Goal: Task Accomplishment & Management: Manage account settings

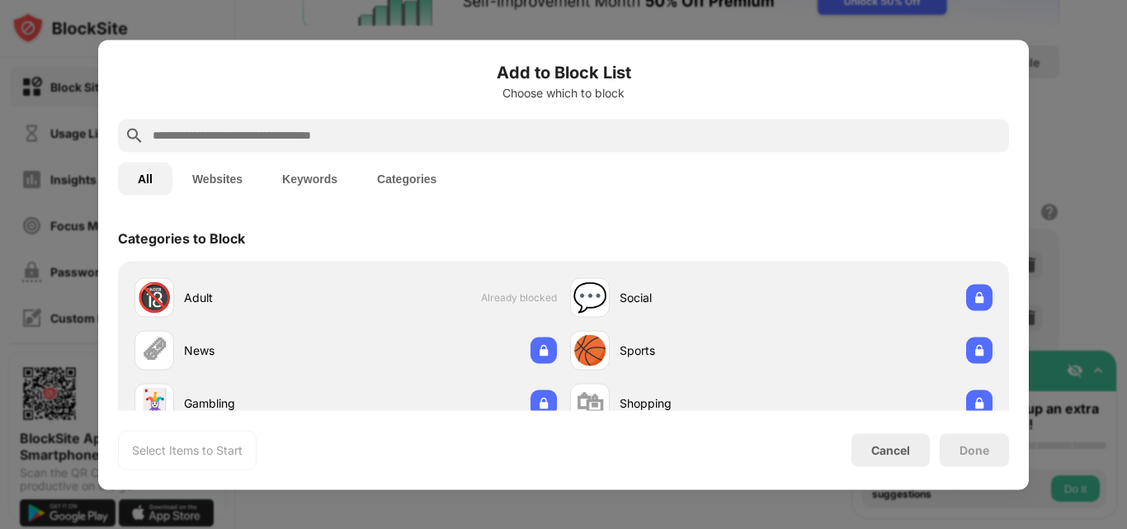
click at [220, 175] on button "Websites" at bounding box center [217, 178] width 90 height 33
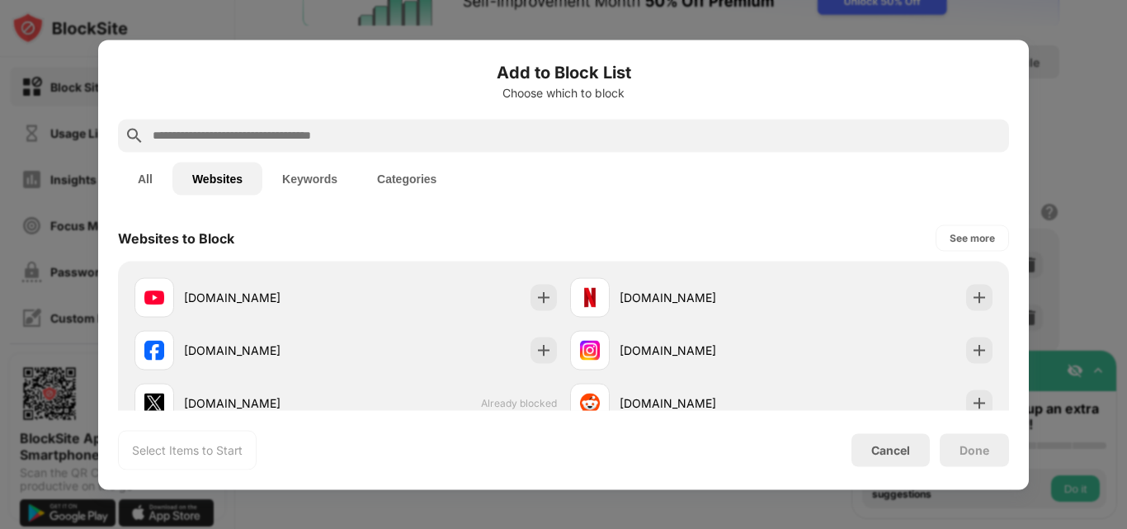
click at [328, 139] on input "text" at bounding box center [577, 135] width 852 height 20
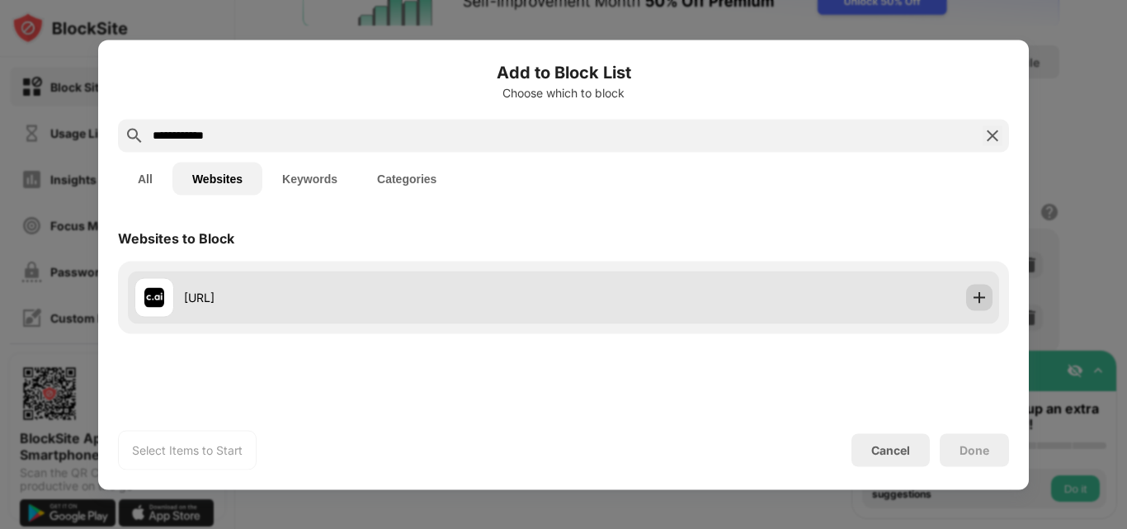
type input "**********"
click at [984, 303] on img at bounding box center [979, 297] width 17 height 17
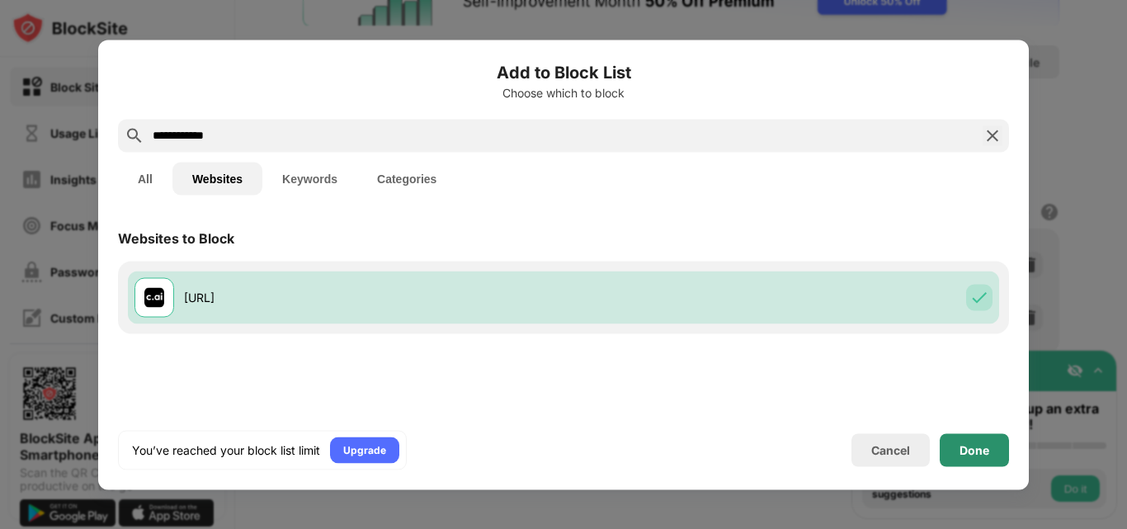
click at [973, 435] on div "Done" at bounding box center [974, 449] width 69 height 33
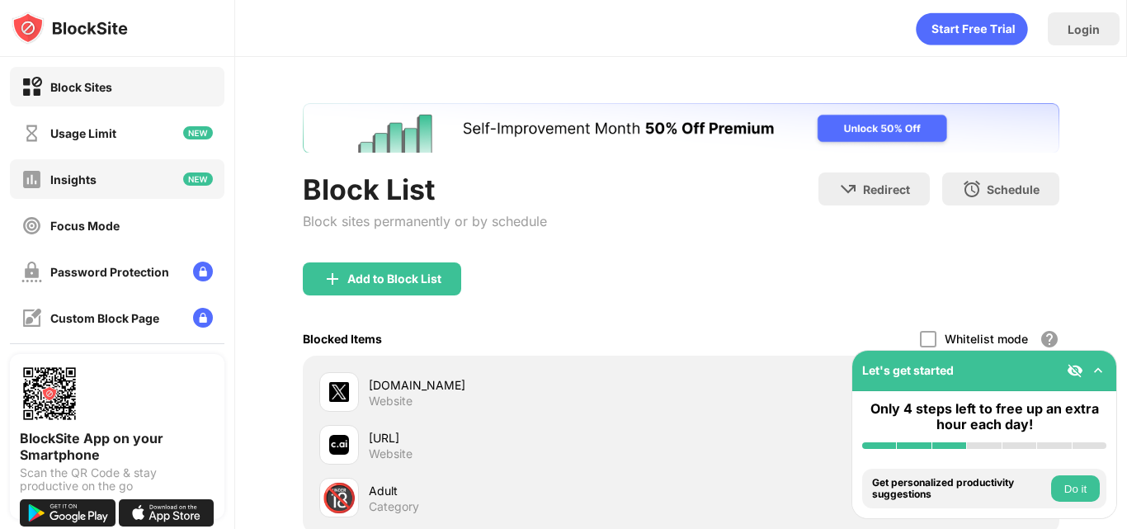
click at [88, 190] on div "Insights" at bounding box center [117, 179] width 215 height 40
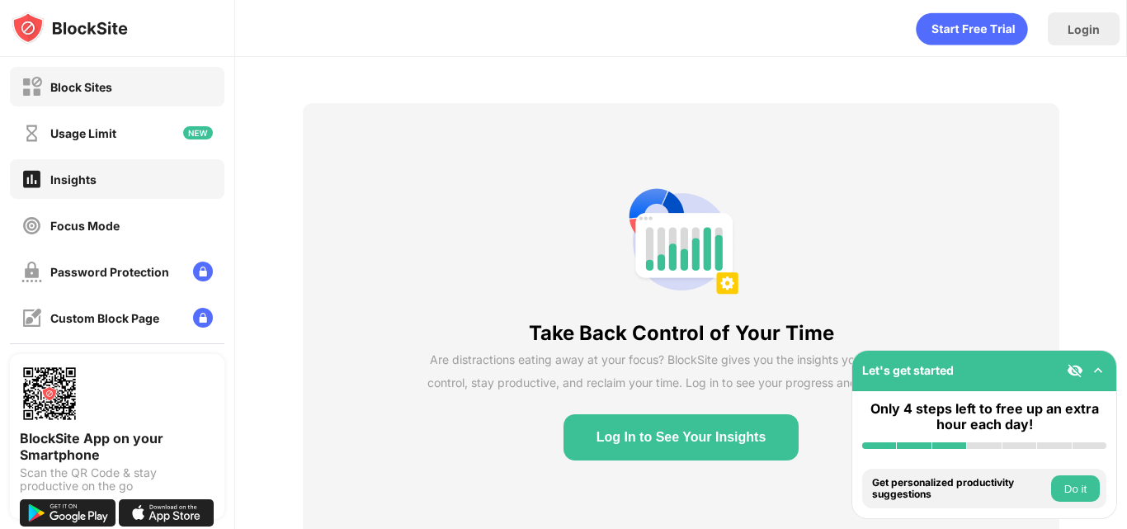
click at [50, 88] on div "Block Sites" at bounding box center [81, 87] width 62 height 14
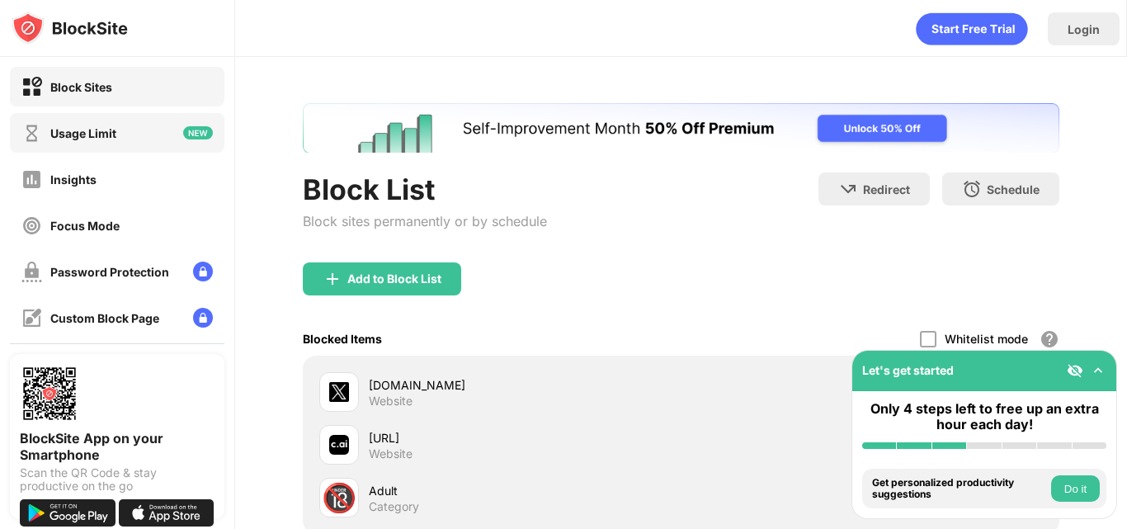
click at [75, 130] on div "Usage Limit" at bounding box center [83, 133] width 66 height 14
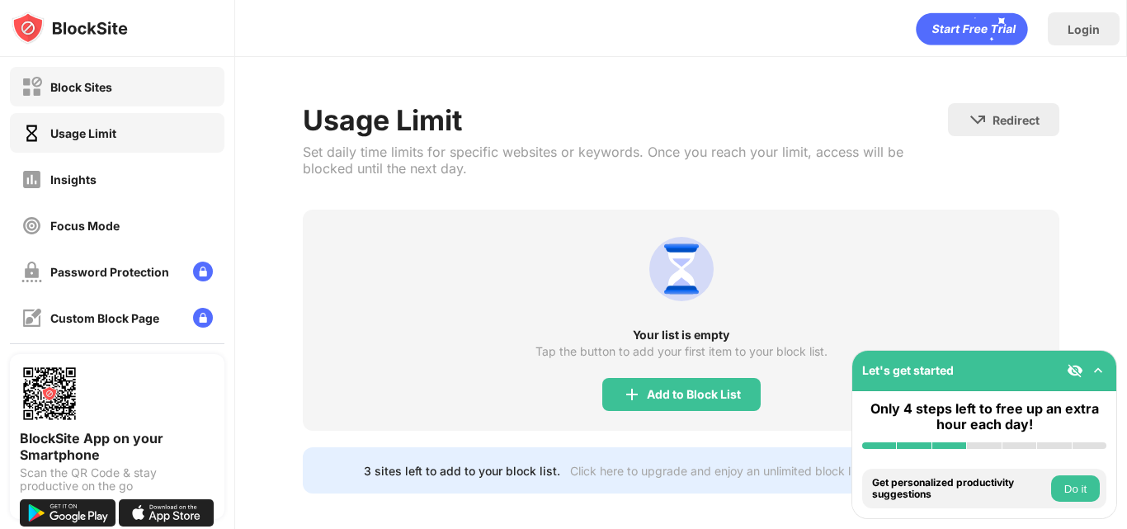
click at [92, 97] on div "Block Sites" at bounding box center [66, 87] width 91 height 21
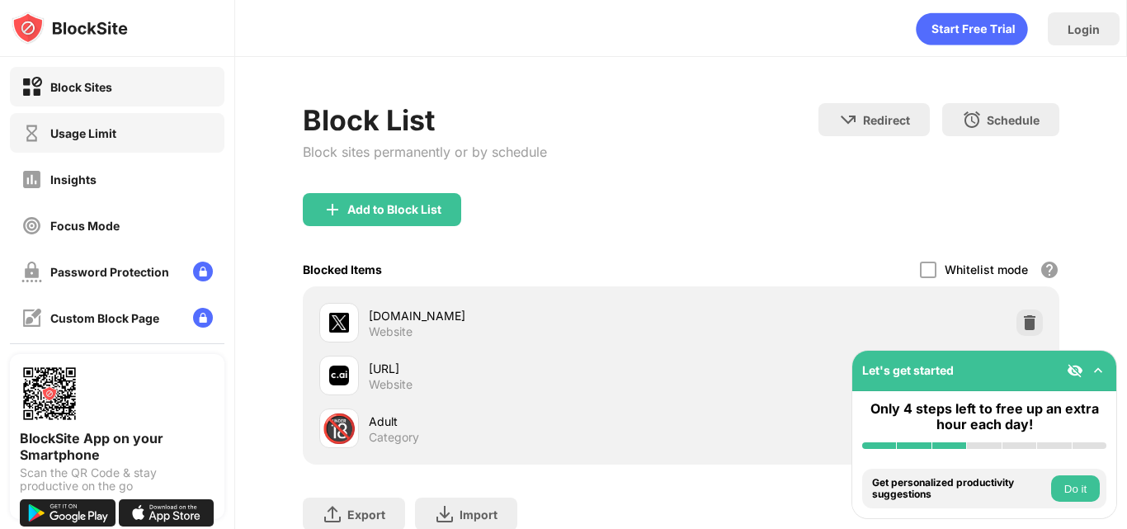
click at [91, 137] on div "Usage Limit" at bounding box center [83, 133] width 66 height 14
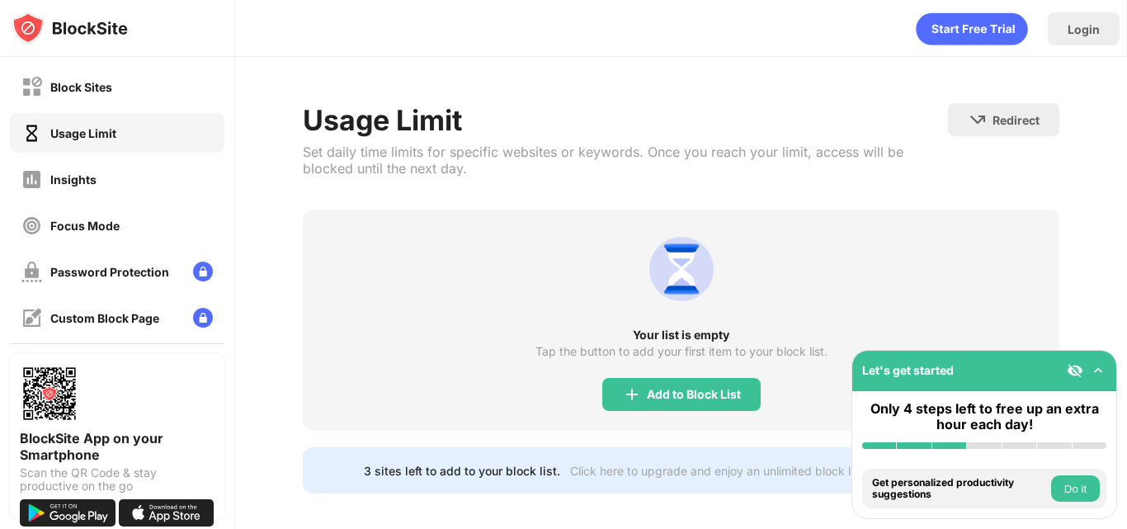
scroll to position [23, 0]
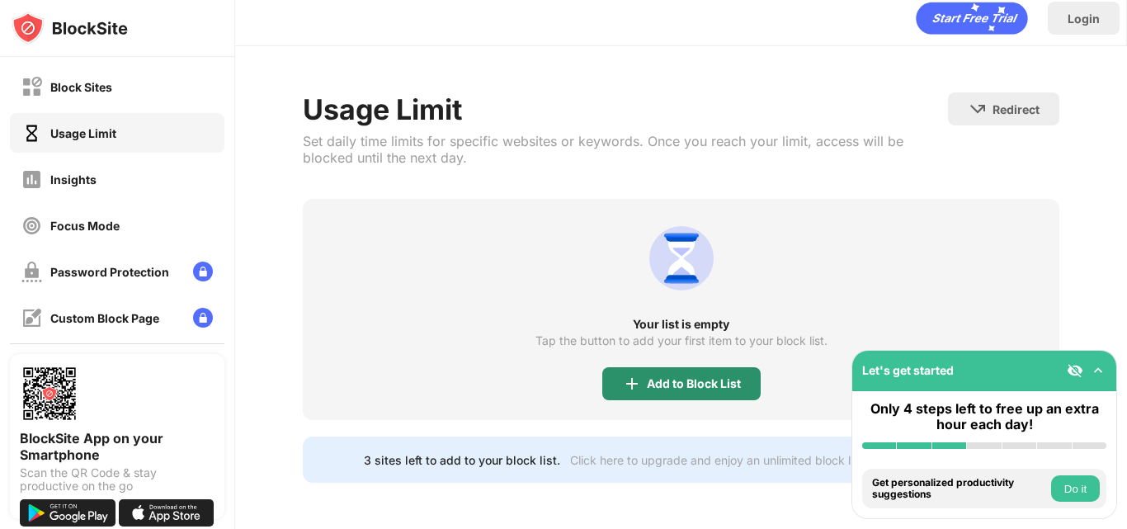
click at [654, 377] on div "Add to Block List" at bounding box center [694, 383] width 94 height 13
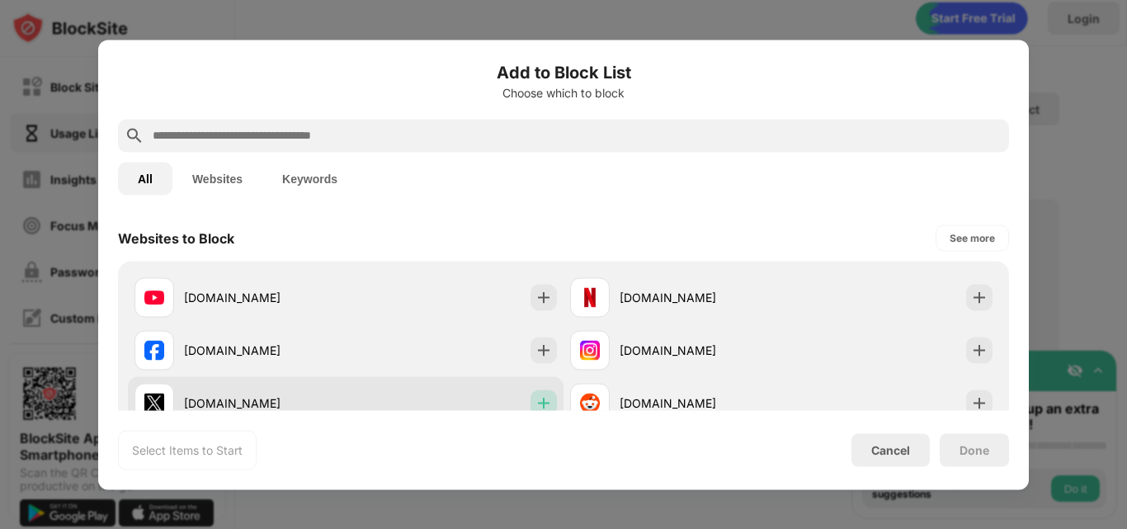
click at [537, 400] on img at bounding box center [544, 402] width 17 height 17
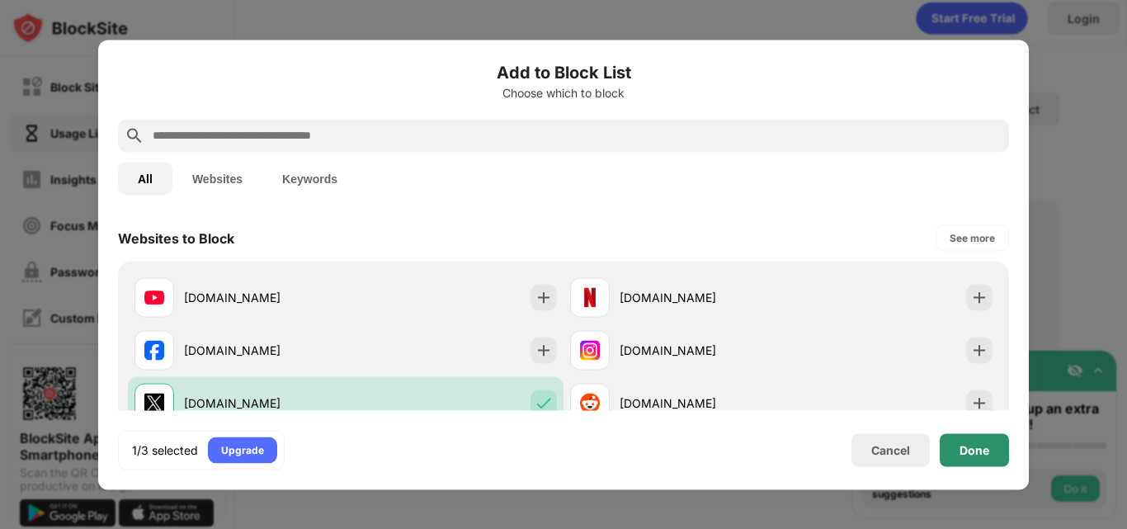
click at [957, 454] on div "Done" at bounding box center [974, 449] width 69 height 33
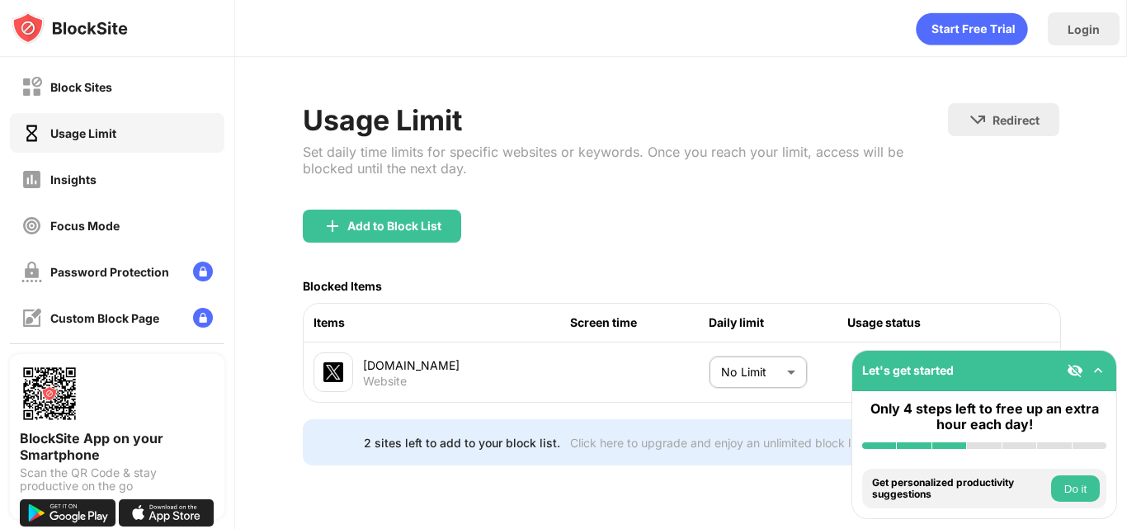
scroll to position [2, 0]
click at [1103, 371] on img at bounding box center [1098, 370] width 17 height 17
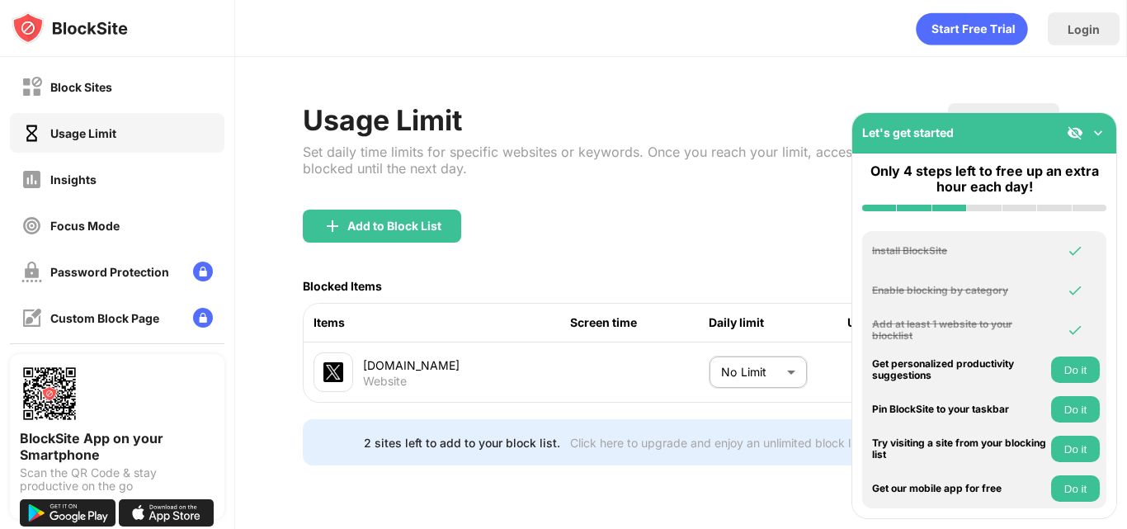
click at [1100, 130] on img at bounding box center [1098, 133] width 17 height 17
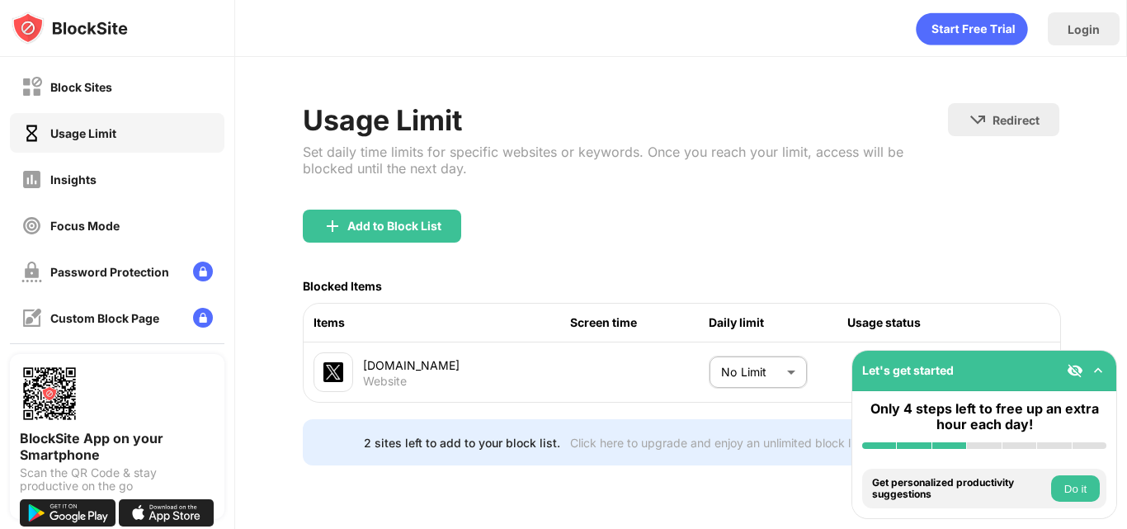
drag, startPoint x: 981, startPoint y: 375, endPoint x: 890, endPoint y: 410, distance: 97.9
click at [890, 410] on div "Let's get started Only 4 steps left to free up an extra hour each day! Install …" at bounding box center [985, 434] width 266 height 169
click at [376, 220] on div "Add to Block List" at bounding box center [394, 226] width 94 height 13
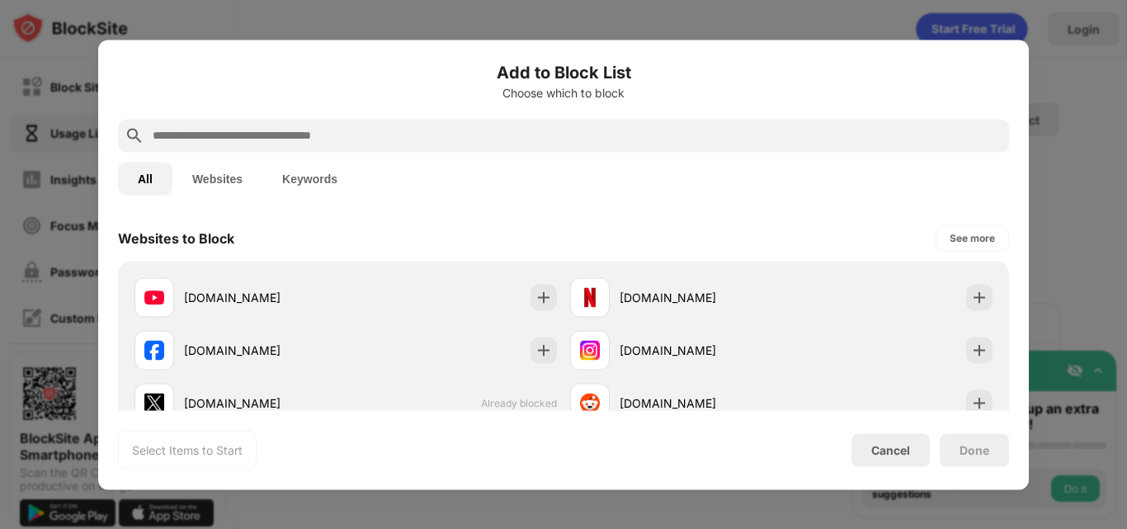
click at [330, 140] on input "text" at bounding box center [577, 135] width 852 height 20
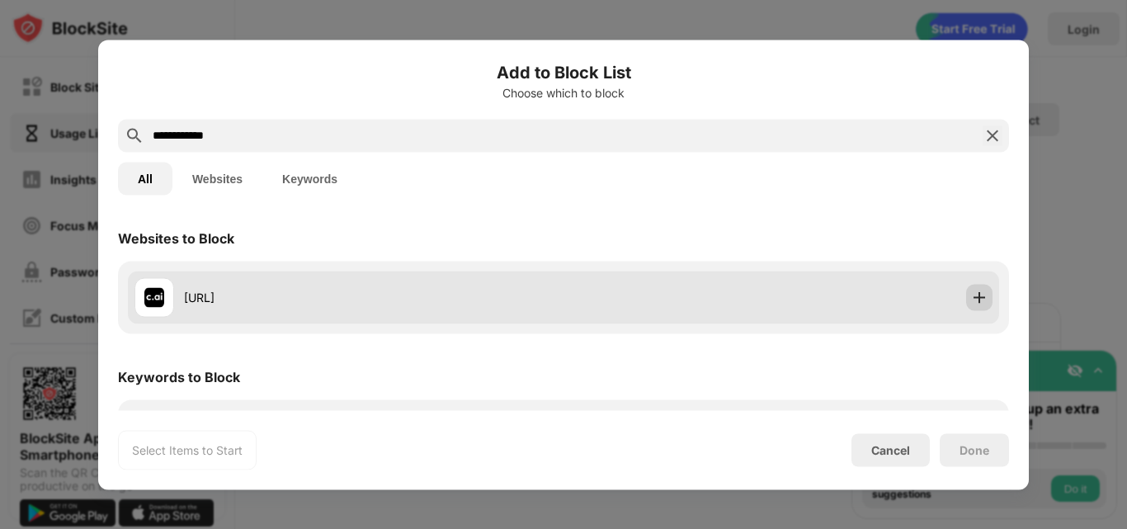
type input "**********"
click at [971, 302] on img at bounding box center [979, 297] width 17 height 17
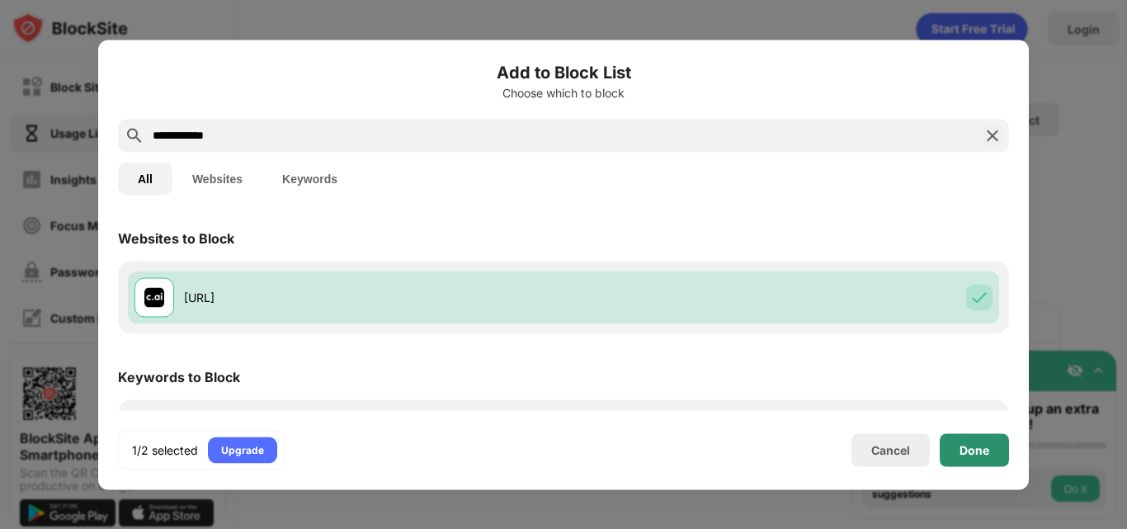
click at [964, 464] on div "Done" at bounding box center [974, 449] width 69 height 33
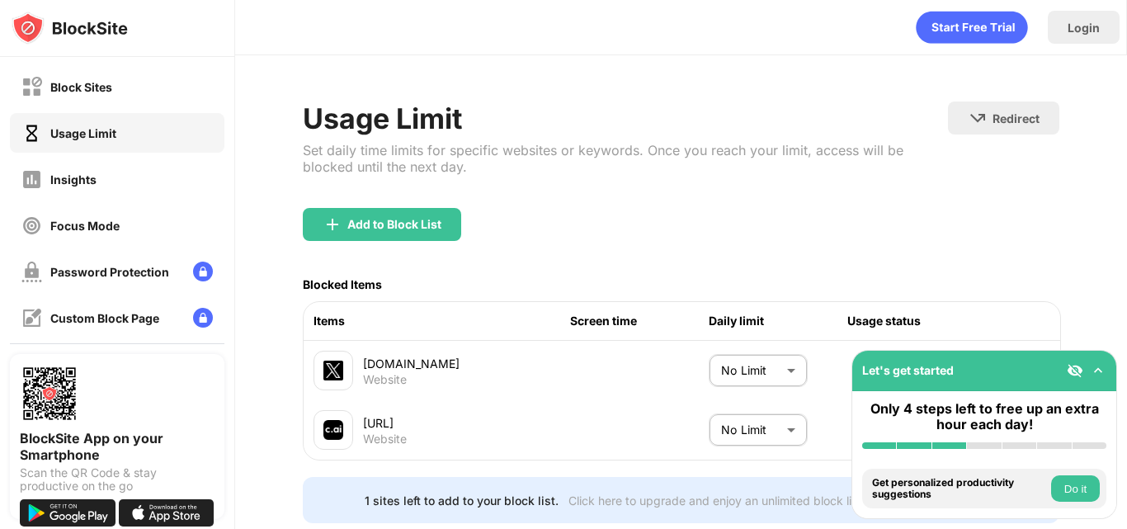
scroll to position [61, 0]
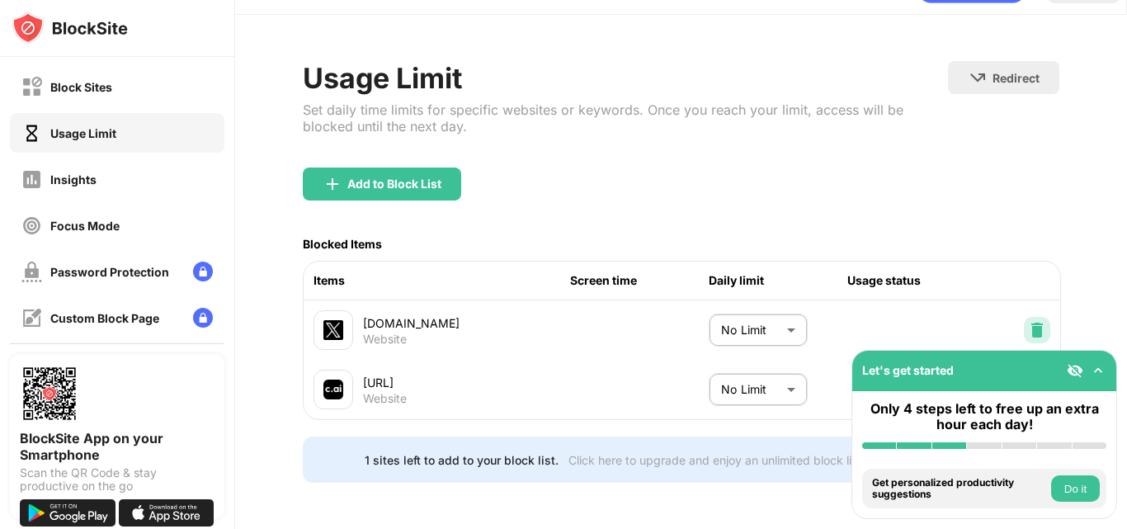
click at [1029, 322] on img at bounding box center [1037, 330] width 17 height 17
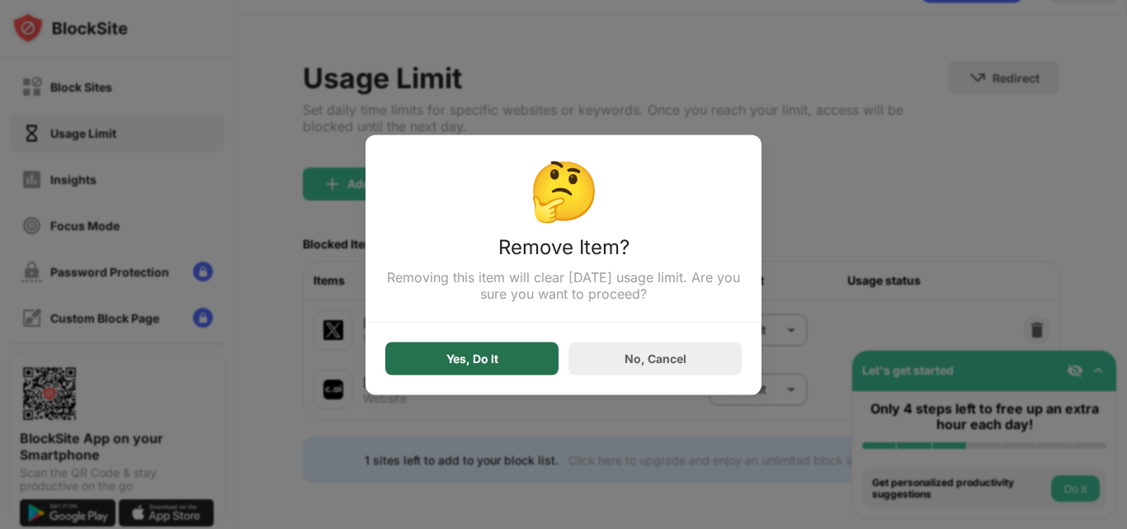
click at [493, 350] on div "Yes, Do It" at bounding box center [471, 358] width 173 height 33
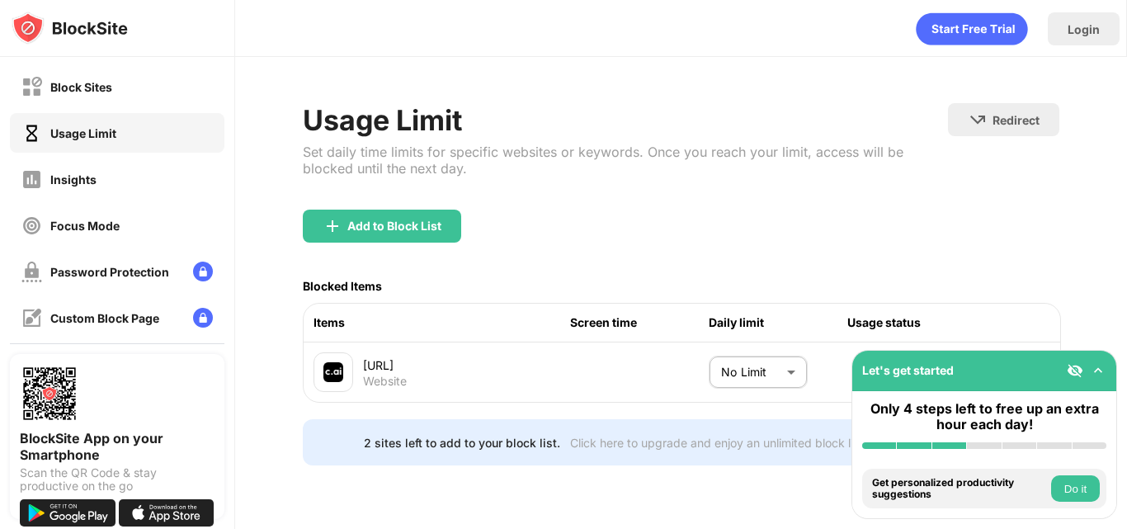
scroll to position [2, 0]
click at [729, 372] on body "Block Sites Usage Limit Insights Focus Mode Password Protection Custom Block Pa…" at bounding box center [563, 264] width 1127 height 529
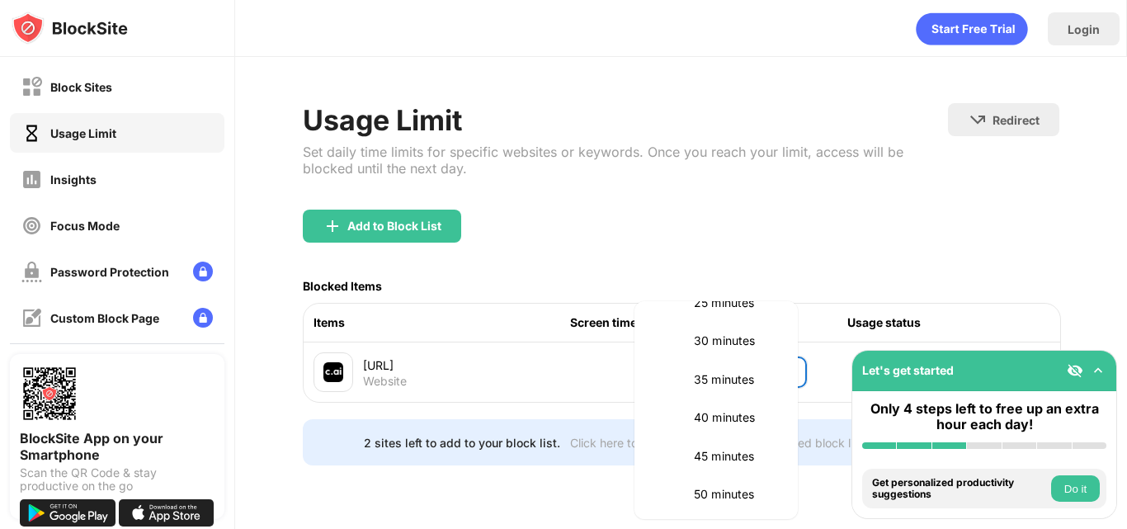
scroll to position [212, 0]
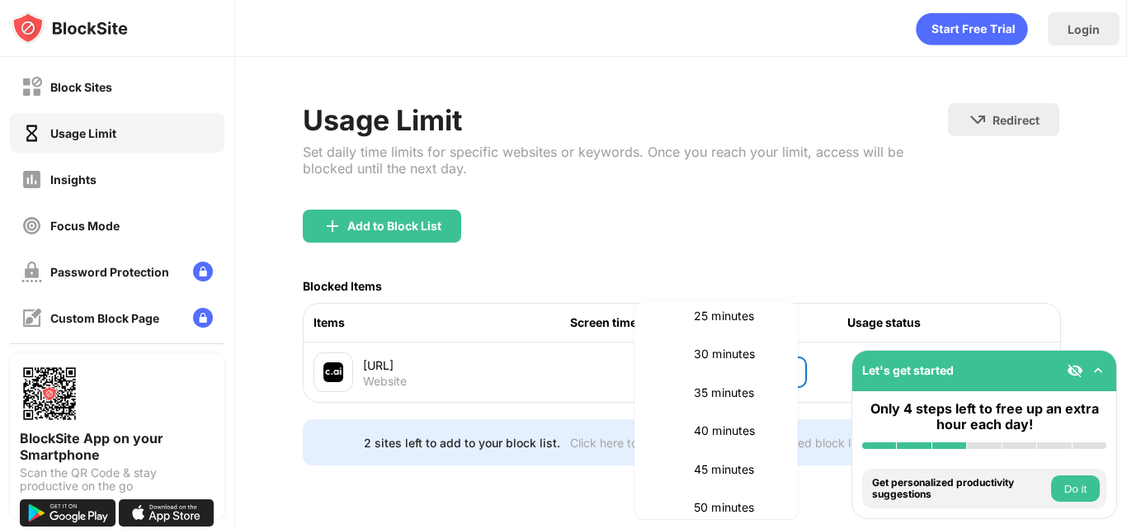
click at [704, 345] on p "30 minutes" at bounding box center [736, 354] width 84 height 18
type input "**"
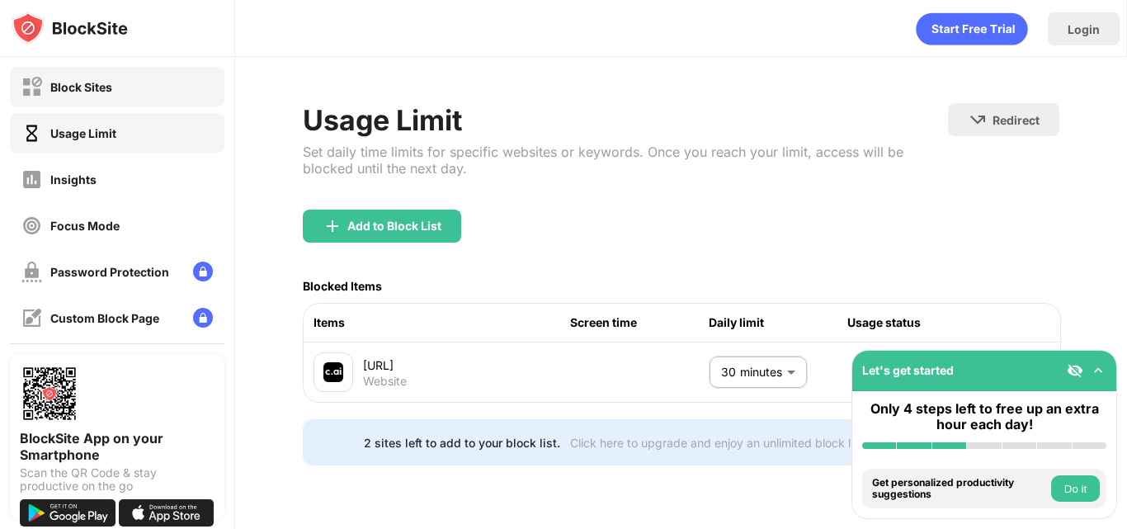
click at [106, 77] on div "Block Sites" at bounding box center [66, 87] width 91 height 21
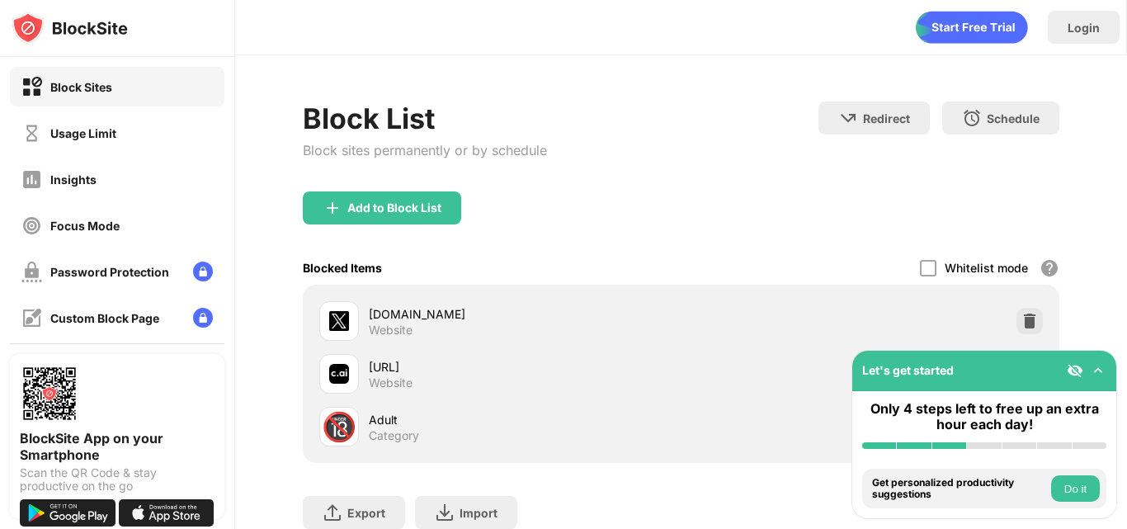
scroll to position [123, 0]
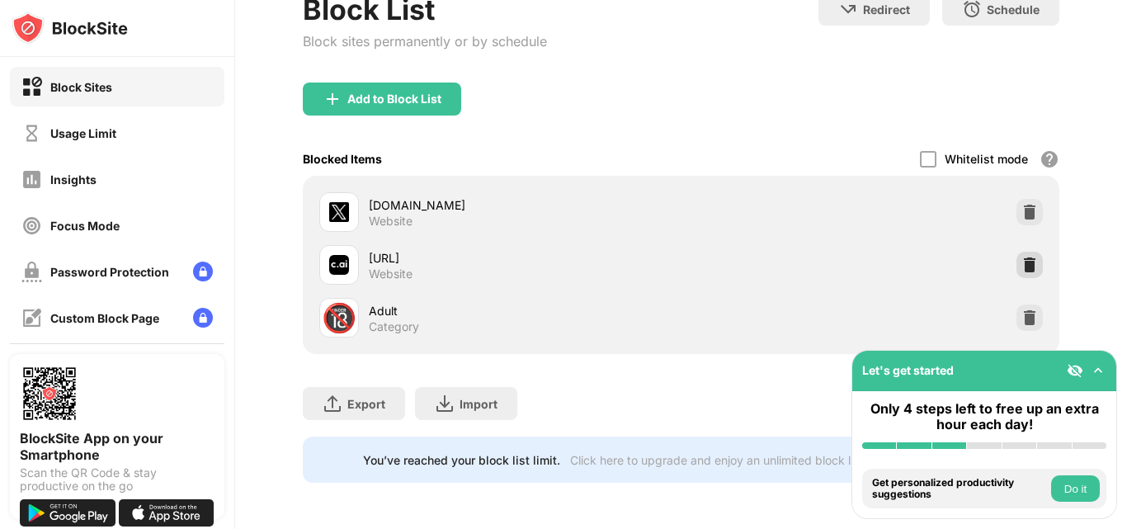
click at [1022, 257] on img at bounding box center [1030, 265] width 17 height 17
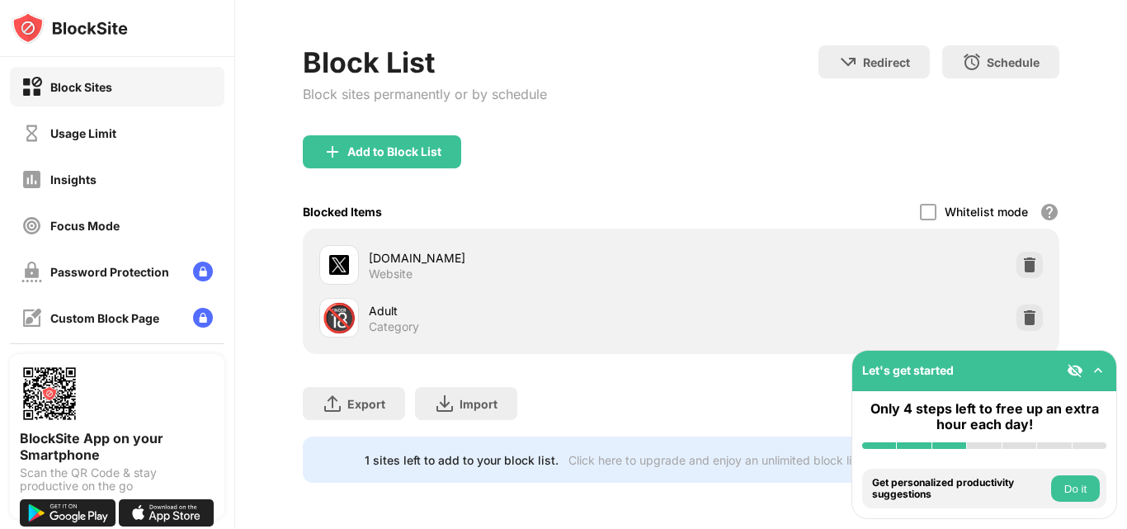
scroll to position [70, 0]
click at [408, 145] on div "Add to Block List" at bounding box center [394, 151] width 94 height 13
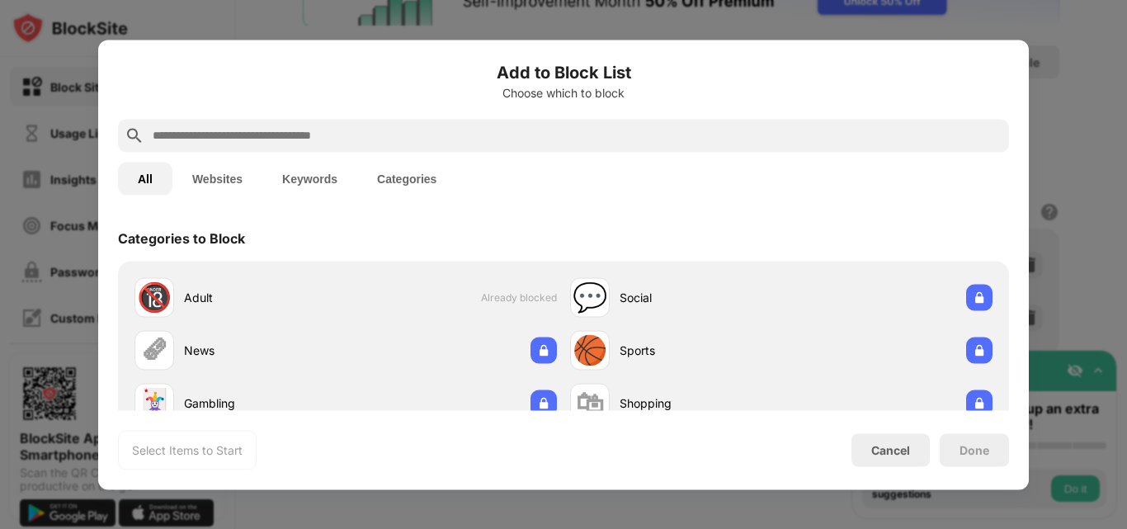
click at [230, 171] on button "Websites" at bounding box center [217, 178] width 90 height 33
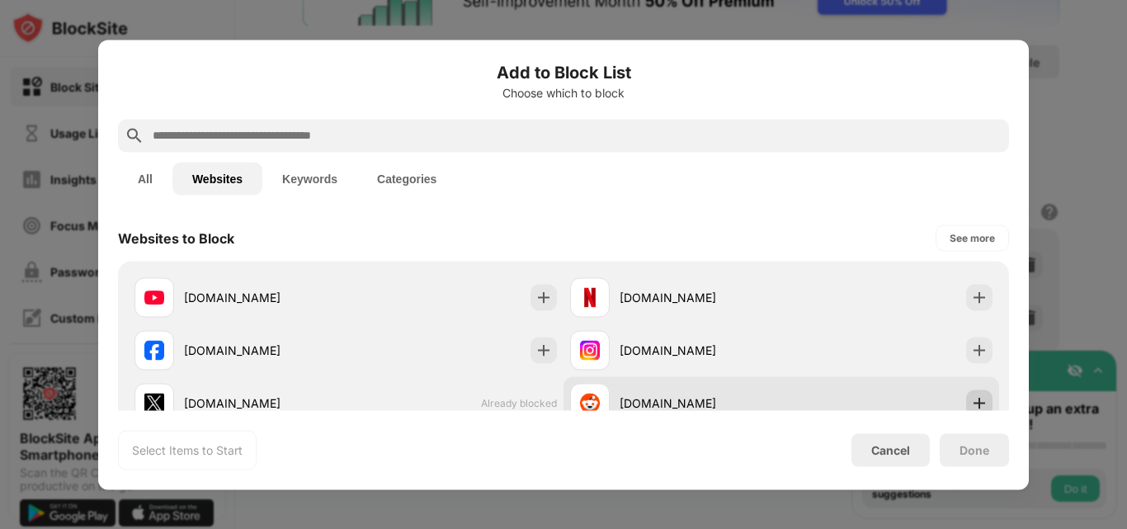
click at [975, 403] on div at bounding box center [979, 402] width 26 height 26
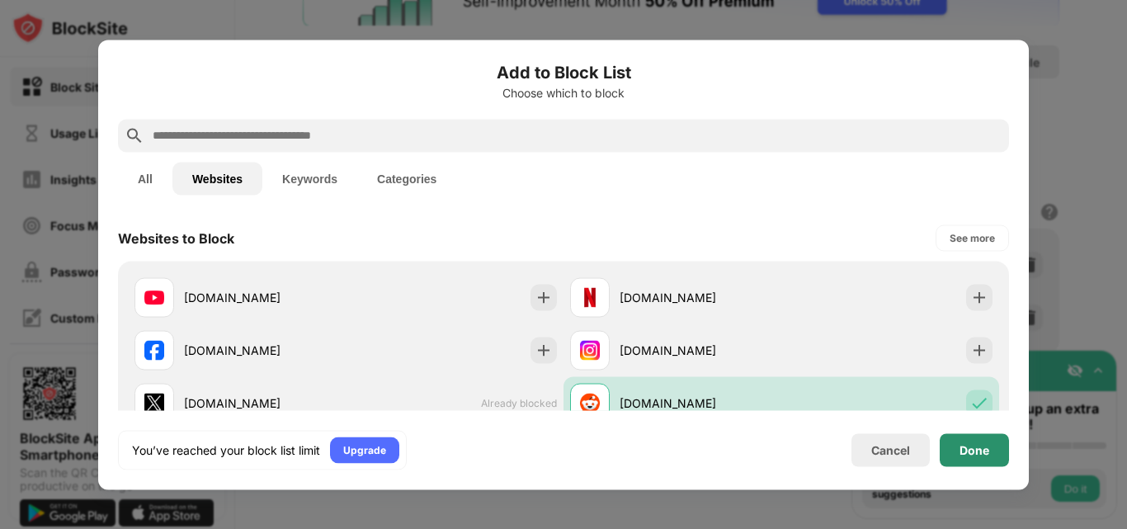
click at [961, 438] on div "Done" at bounding box center [974, 449] width 69 height 33
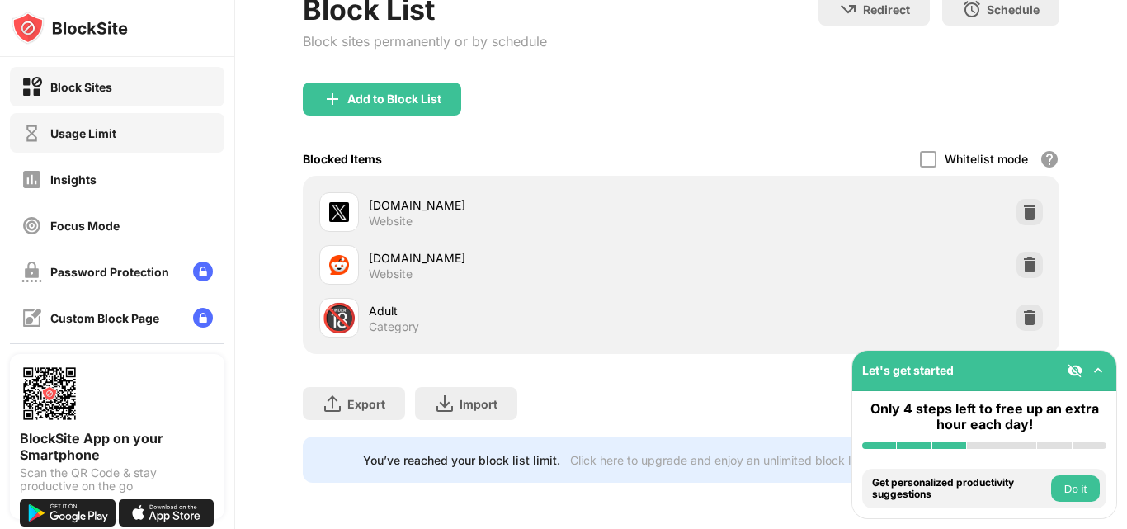
click at [89, 132] on div "Usage Limit" at bounding box center [83, 133] width 66 height 14
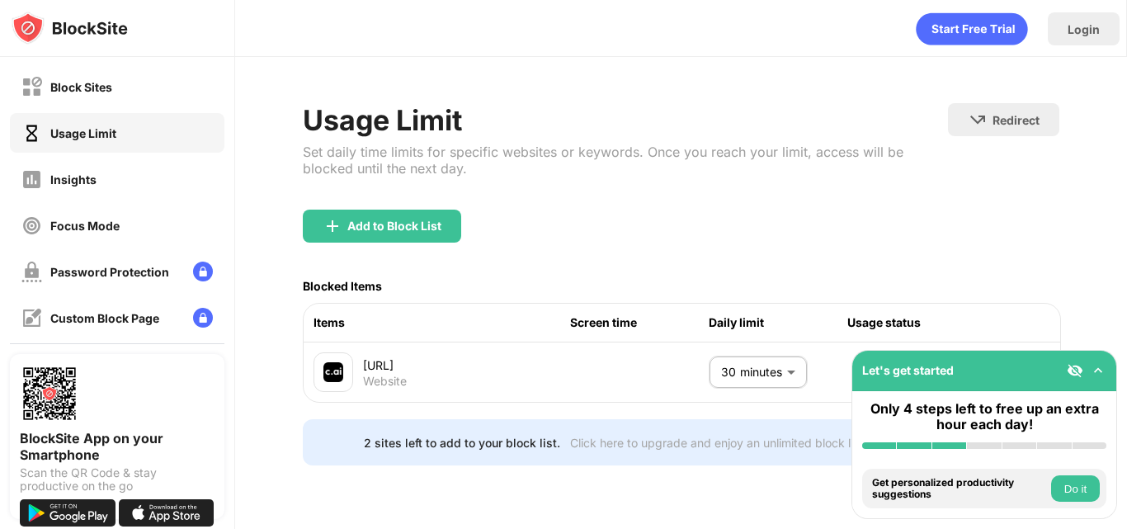
scroll to position [2, 0]
click at [1075, 366] on img at bounding box center [1075, 370] width 17 height 17
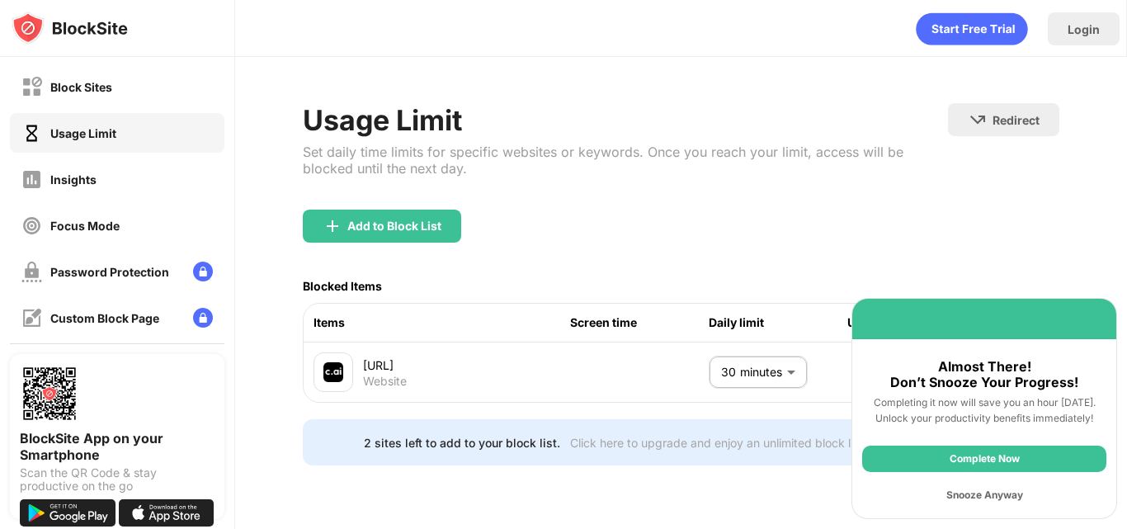
click at [994, 460] on div "Complete Now" at bounding box center [984, 459] width 244 height 26
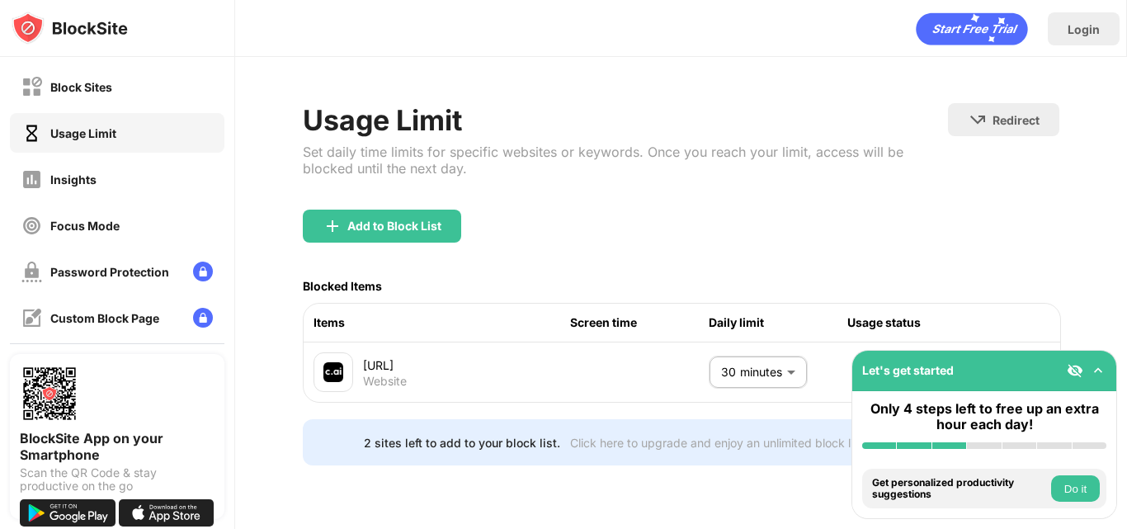
click at [1072, 489] on button "Do it" at bounding box center [1075, 488] width 49 height 26
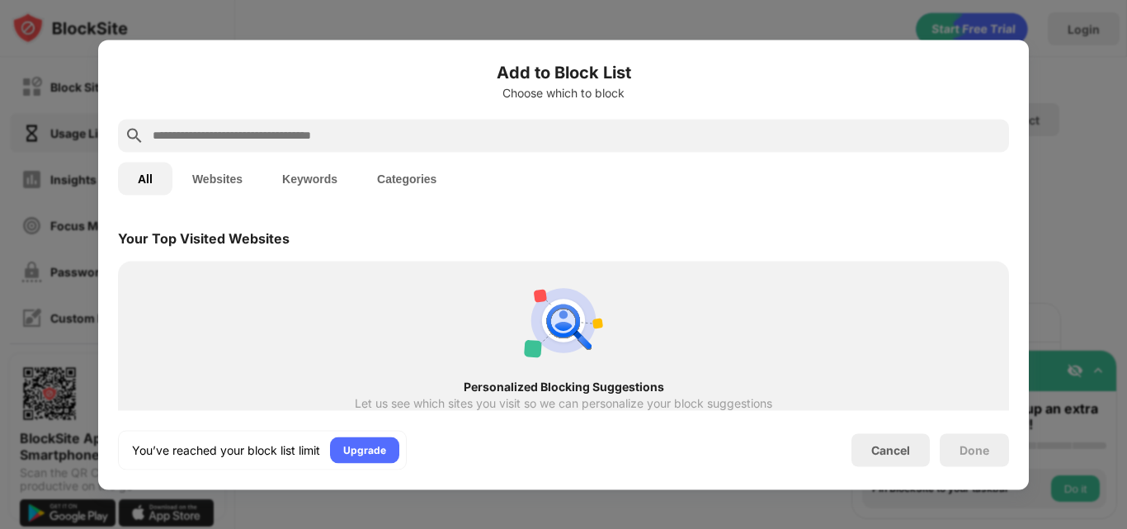
scroll to position [745, 0]
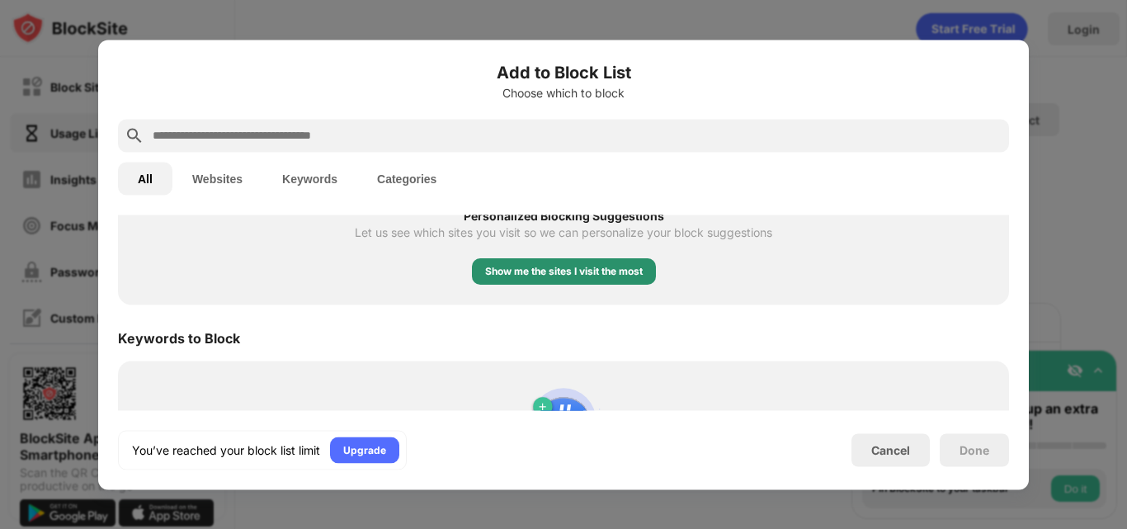
click at [598, 271] on div "Show me the sites I visit the most" at bounding box center [564, 271] width 158 height 17
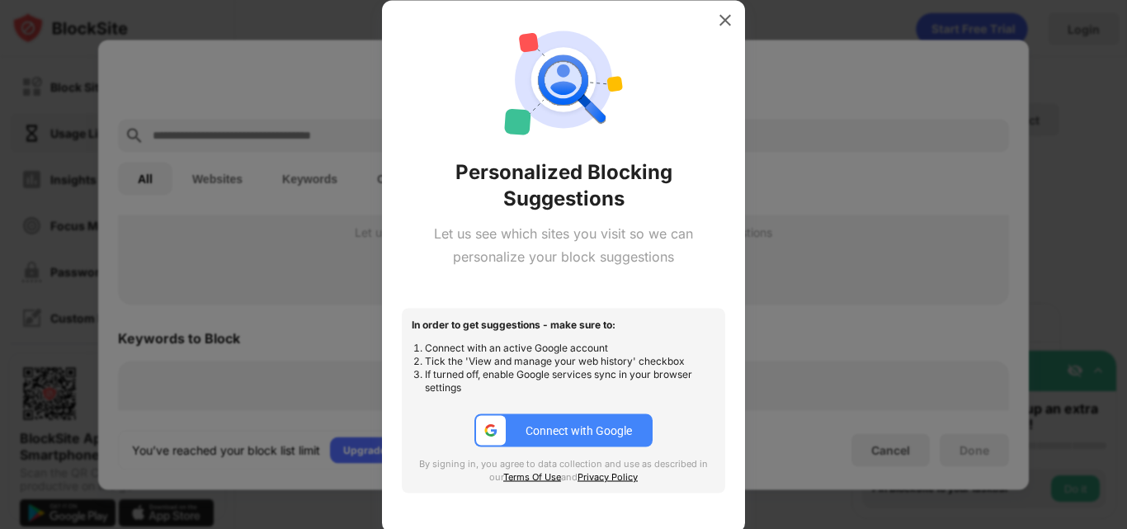
click at [505, 423] on div at bounding box center [491, 431] width 30 height 30
click at [730, 16] on img at bounding box center [725, 20] width 17 height 17
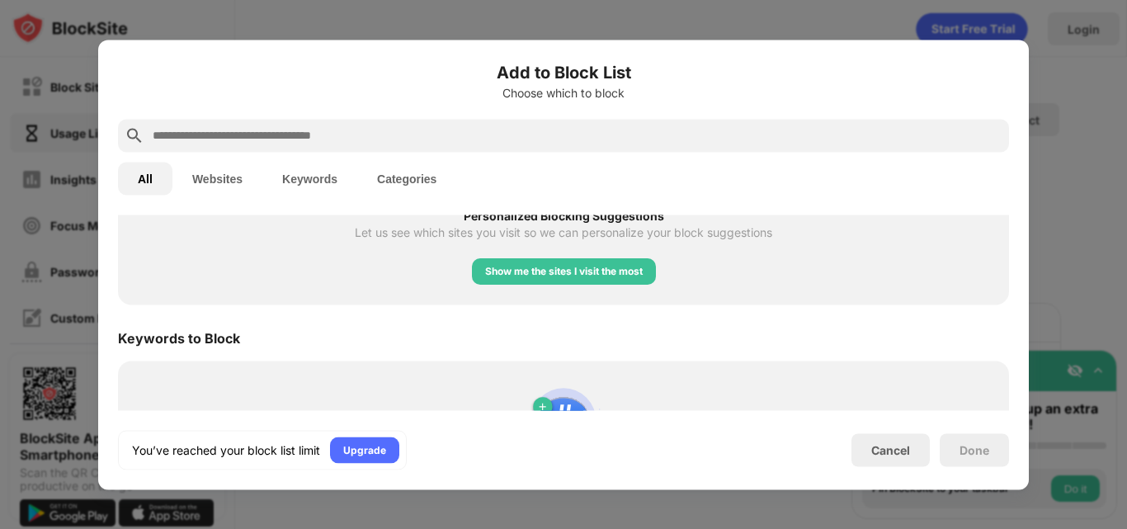
click at [916, 450] on div "Cancel" at bounding box center [891, 449] width 78 height 33
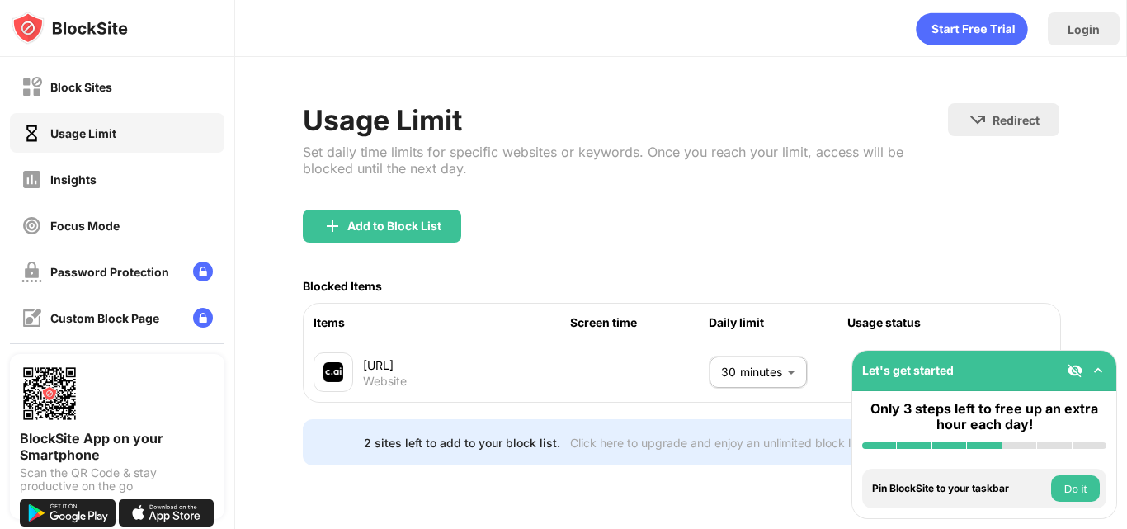
click at [1098, 371] on img at bounding box center [1098, 370] width 17 height 17
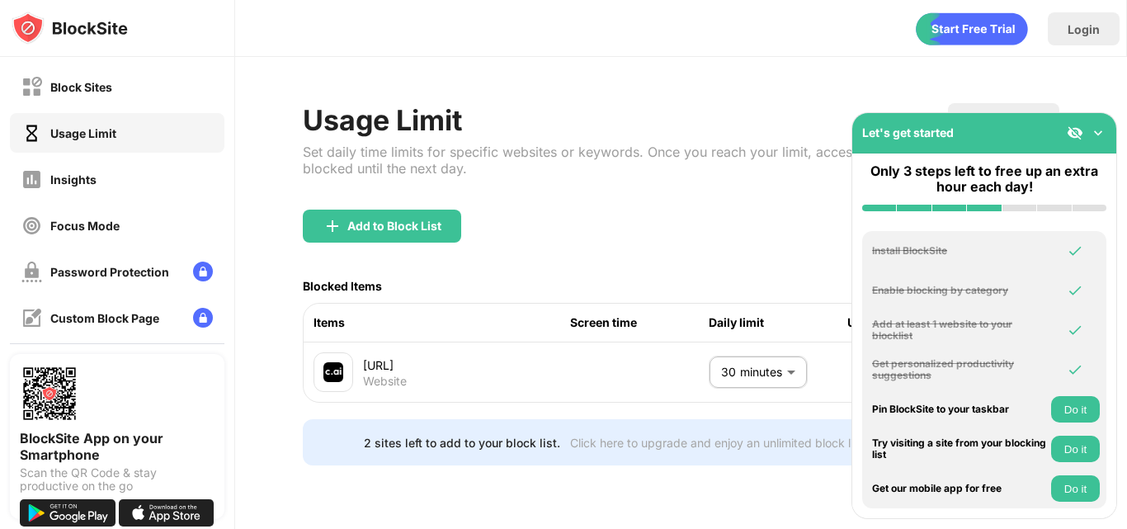
click at [1096, 142] on div "Let's get started" at bounding box center [984, 133] width 264 height 40
click at [1096, 135] on img at bounding box center [1098, 133] width 17 height 17
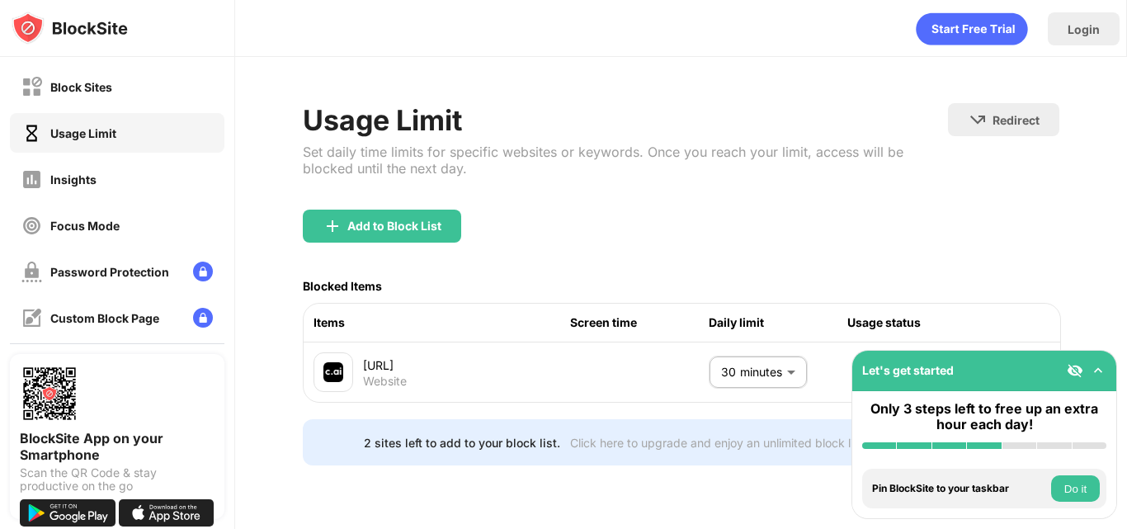
click at [1074, 368] on img at bounding box center [1075, 370] width 17 height 17
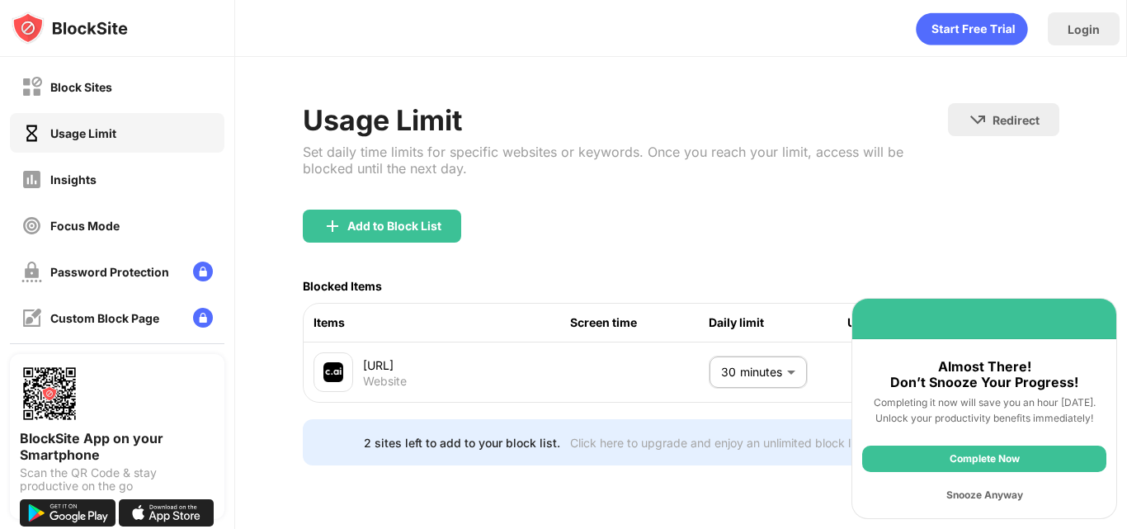
click at [998, 503] on div "Snooze Anyway" at bounding box center [984, 495] width 244 height 26
